Goal: Navigation & Orientation: Find specific page/section

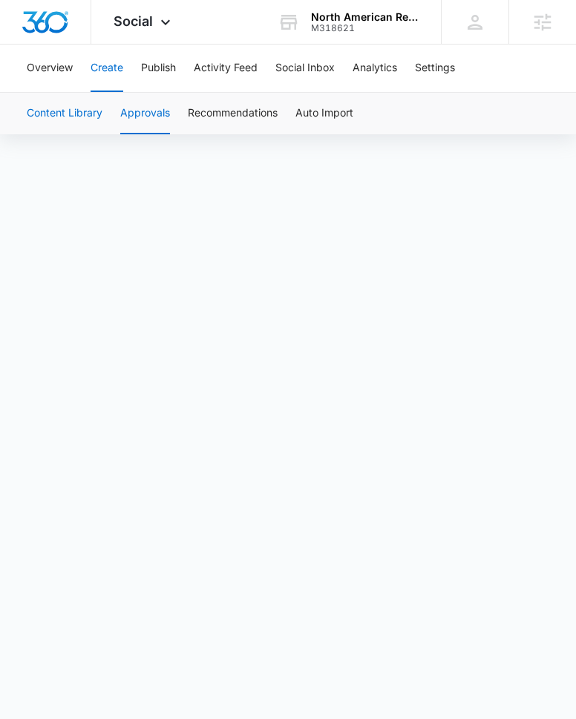
click at [74, 119] on button "Content Library" at bounding box center [65, 114] width 76 height 42
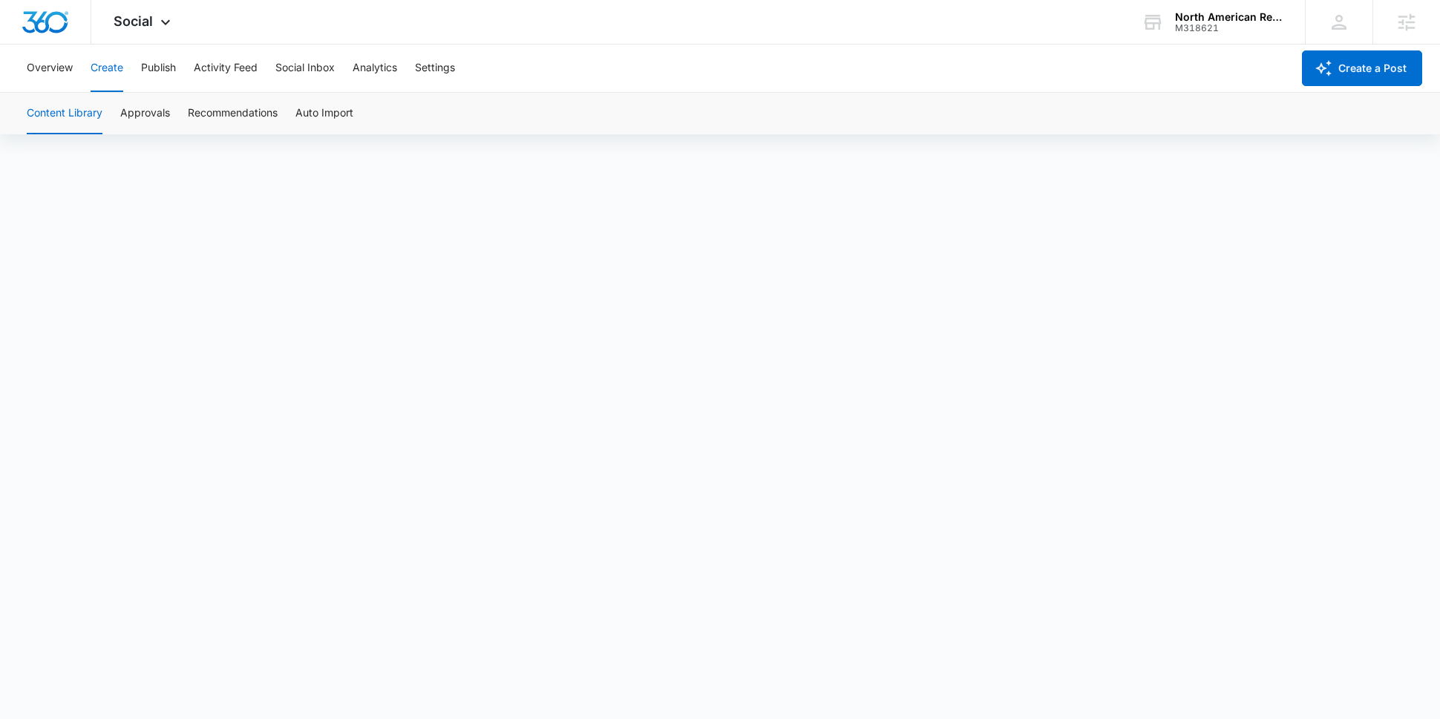
scroll to position [10, 0]
click at [160, 126] on button "Approvals" at bounding box center [145, 114] width 50 height 42
click at [66, 108] on button "Content Library" at bounding box center [65, 114] width 76 height 42
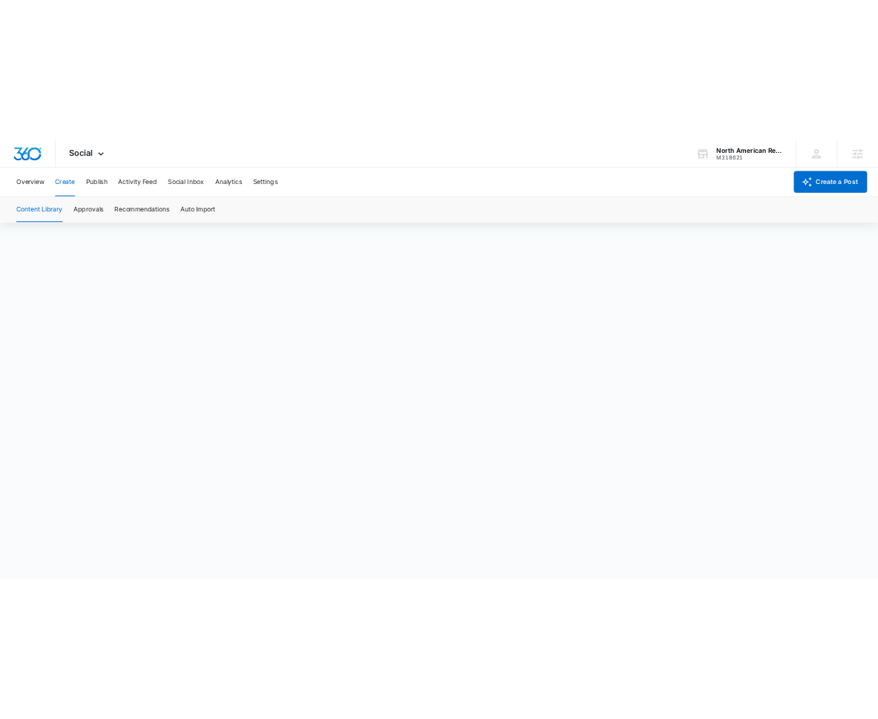
scroll to position [10, 0]
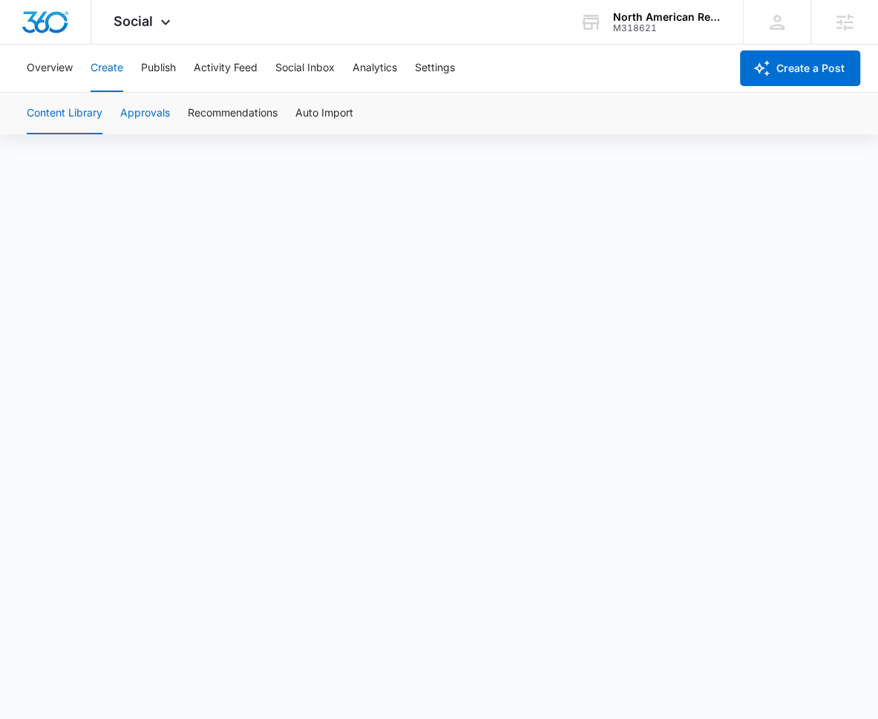
click at [140, 121] on button "Approvals" at bounding box center [145, 114] width 50 height 42
click at [96, 119] on button "Content Library" at bounding box center [65, 114] width 76 height 42
click at [126, 111] on button "Approvals" at bounding box center [145, 114] width 50 height 42
click at [63, 121] on button "Content Library" at bounding box center [65, 114] width 76 height 42
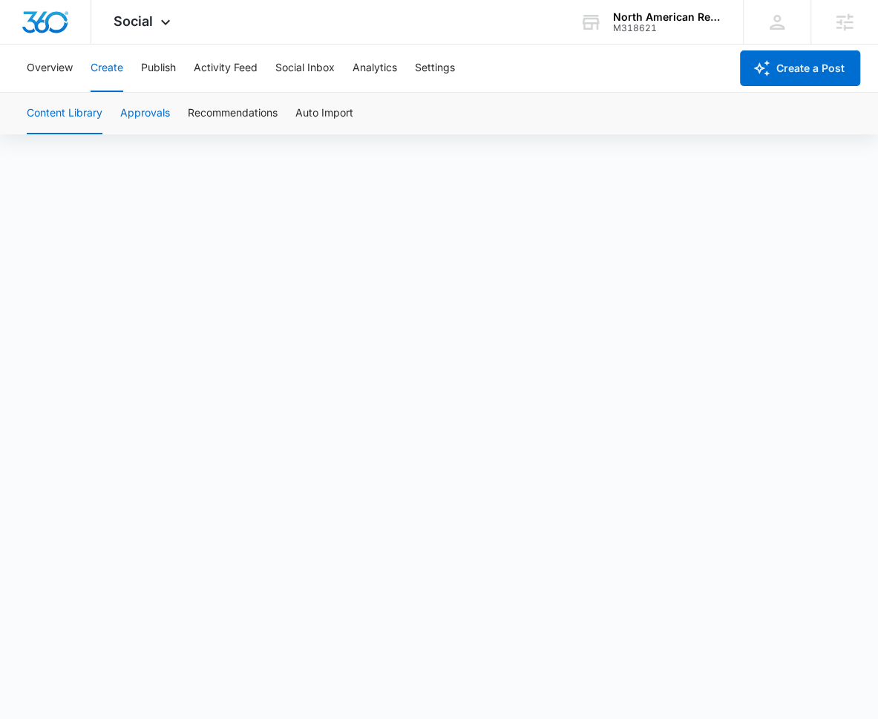
click at [154, 117] on button "Approvals" at bounding box center [145, 114] width 50 height 42
